Goal: Find specific page/section: Find specific page/section

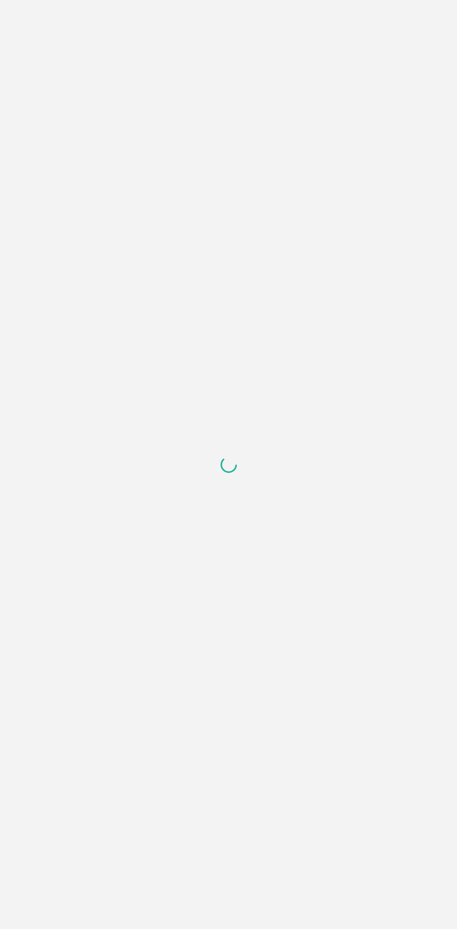
click at [300, 673] on div at bounding box center [228, 464] width 457 height 929
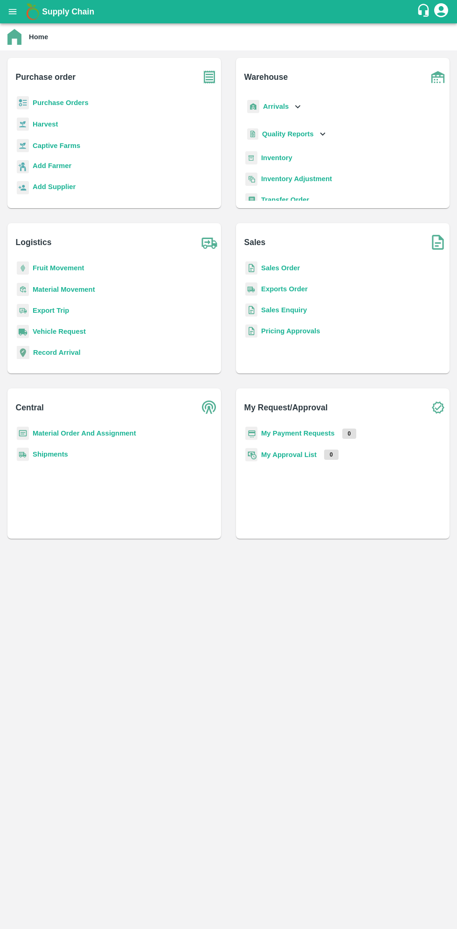
click at [12, 12] on icon "open drawer" at bounding box center [13, 11] width 8 height 5
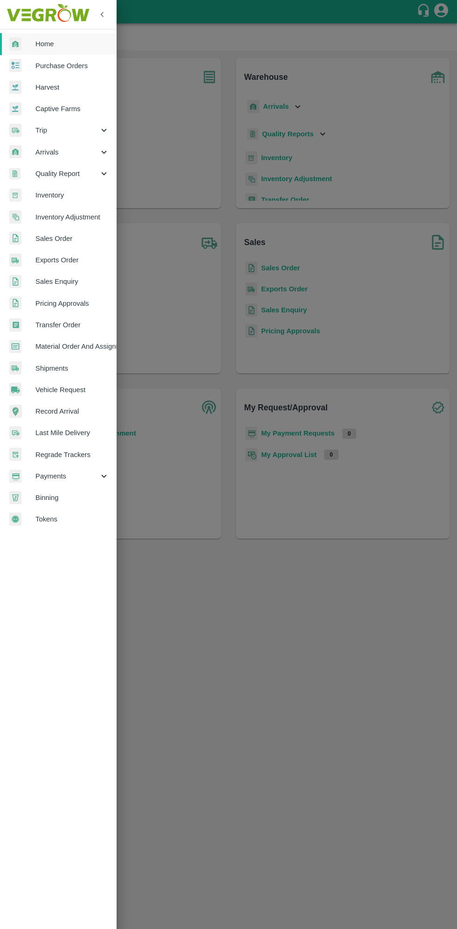
click at [51, 155] on span "Arrivals" at bounding box center [66, 152] width 63 height 10
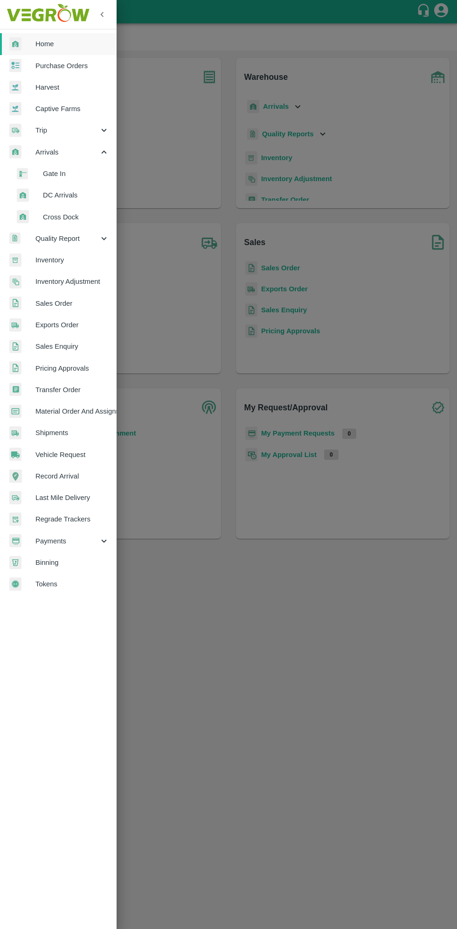
click at [61, 197] on span "DC Arrivals" at bounding box center [76, 195] width 66 height 10
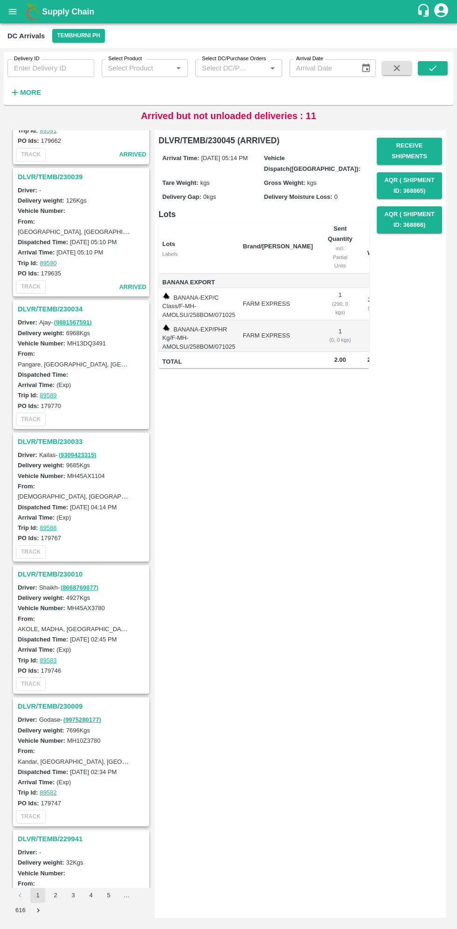
scroll to position [261, 0]
